Goal: Task Accomplishment & Management: Use online tool/utility

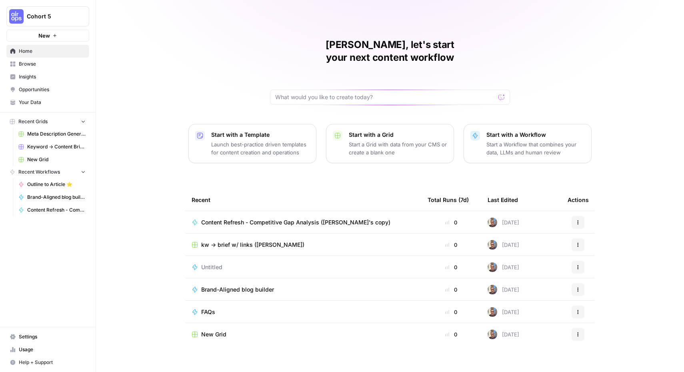
click at [45, 65] on span "Browse" at bounding box center [52, 63] width 67 height 7
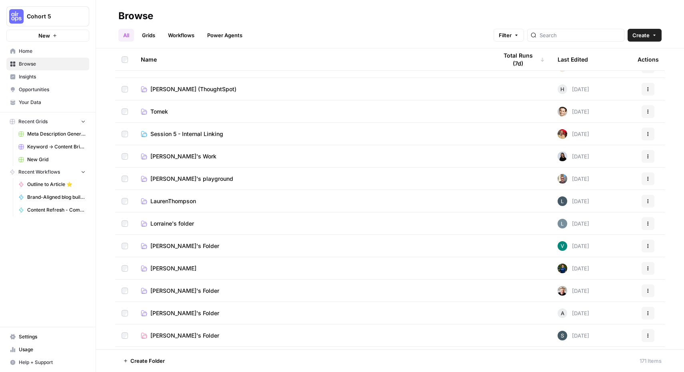
scroll to position [177, 0]
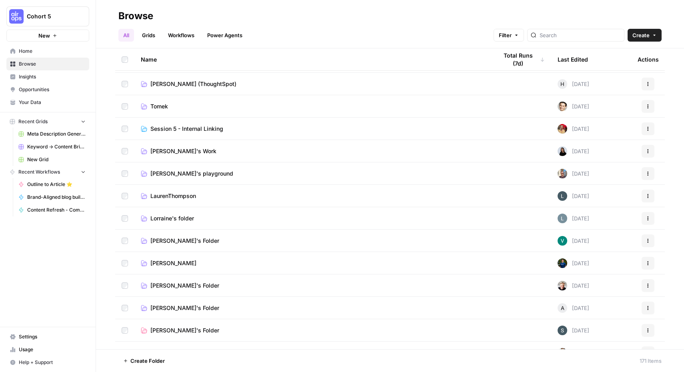
click at [182, 173] on span "[PERSON_NAME]'s playground" at bounding box center [191, 173] width 83 height 8
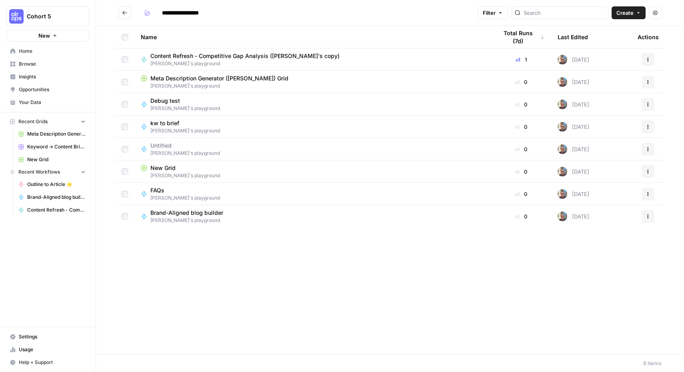
click at [160, 122] on span "kw to brief" at bounding box center [181, 123] width 63 height 8
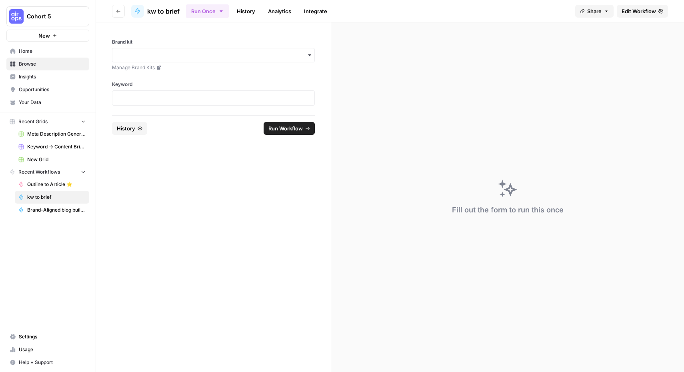
click at [634, 14] on span "Edit Workflow" at bounding box center [638, 11] width 34 height 8
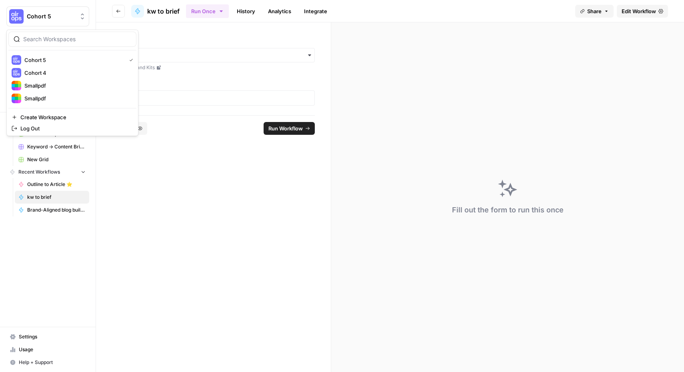
click at [39, 14] on span "Cohort 5" at bounding box center [51, 16] width 48 height 8
click at [45, 87] on span "Smallpdf" at bounding box center [77, 86] width 106 height 8
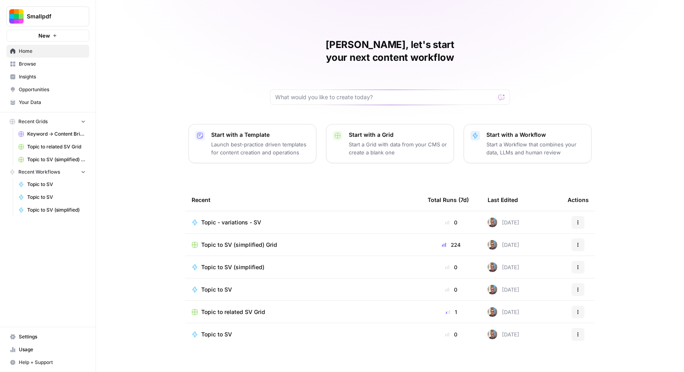
click at [47, 60] on span "Browse" at bounding box center [52, 63] width 67 height 7
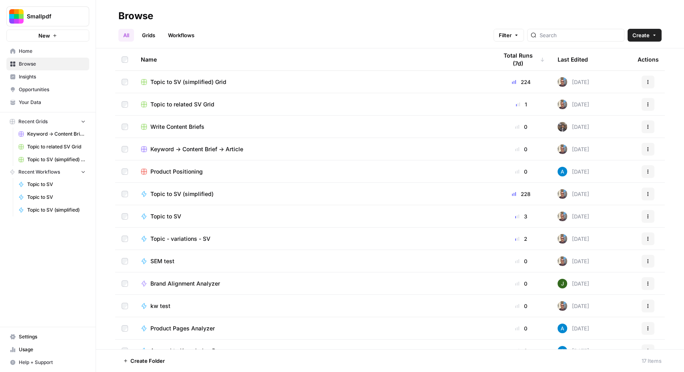
click at [202, 147] on span "Keyword -> Content Brief -> Article" at bounding box center [196, 149] width 93 height 8
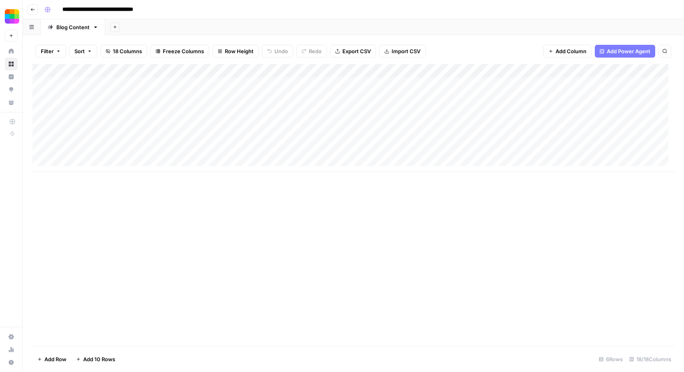
click at [260, 68] on div "Add Column" at bounding box center [353, 118] width 642 height 108
click at [341, 232] on div "Add Column" at bounding box center [353, 205] width 642 height 282
click at [232, 70] on div "Add Column" at bounding box center [353, 118] width 642 height 108
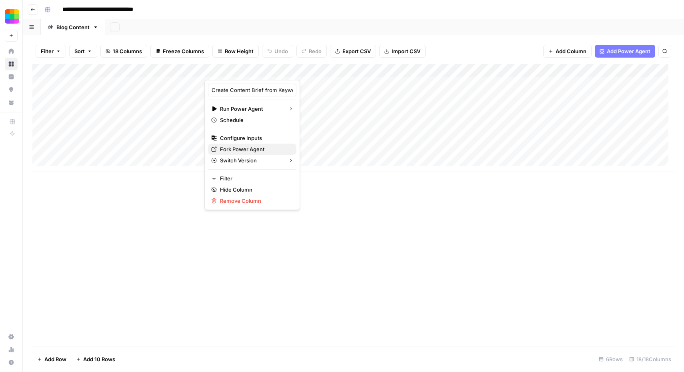
click at [255, 147] on span "Fork Power Agent" at bounding box center [255, 149] width 70 height 8
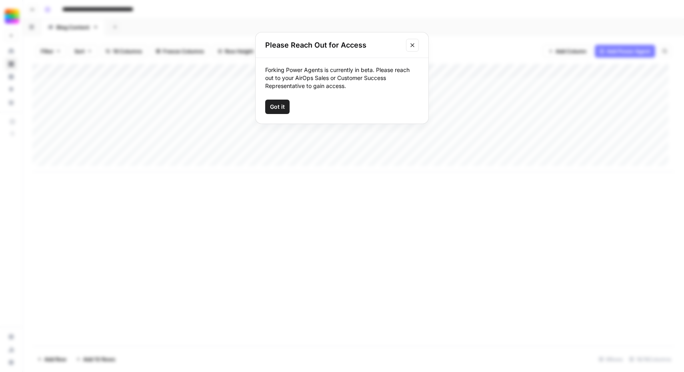
click at [279, 109] on span "Got it" at bounding box center [277, 107] width 15 height 8
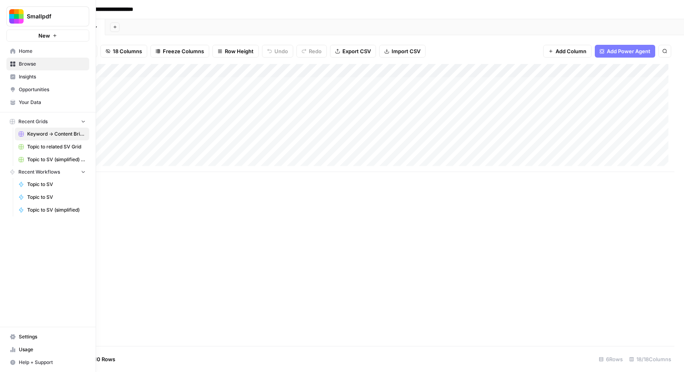
click at [34, 8] on button "Smallpdf" at bounding box center [47, 16] width 83 height 20
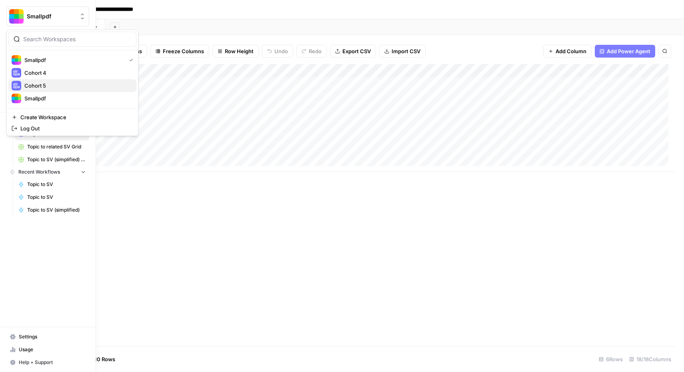
click at [48, 84] on span "Cohort 5" at bounding box center [77, 86] width 106 height 8
